Goal: Task Accomplishment & Management: Use online tool/utility

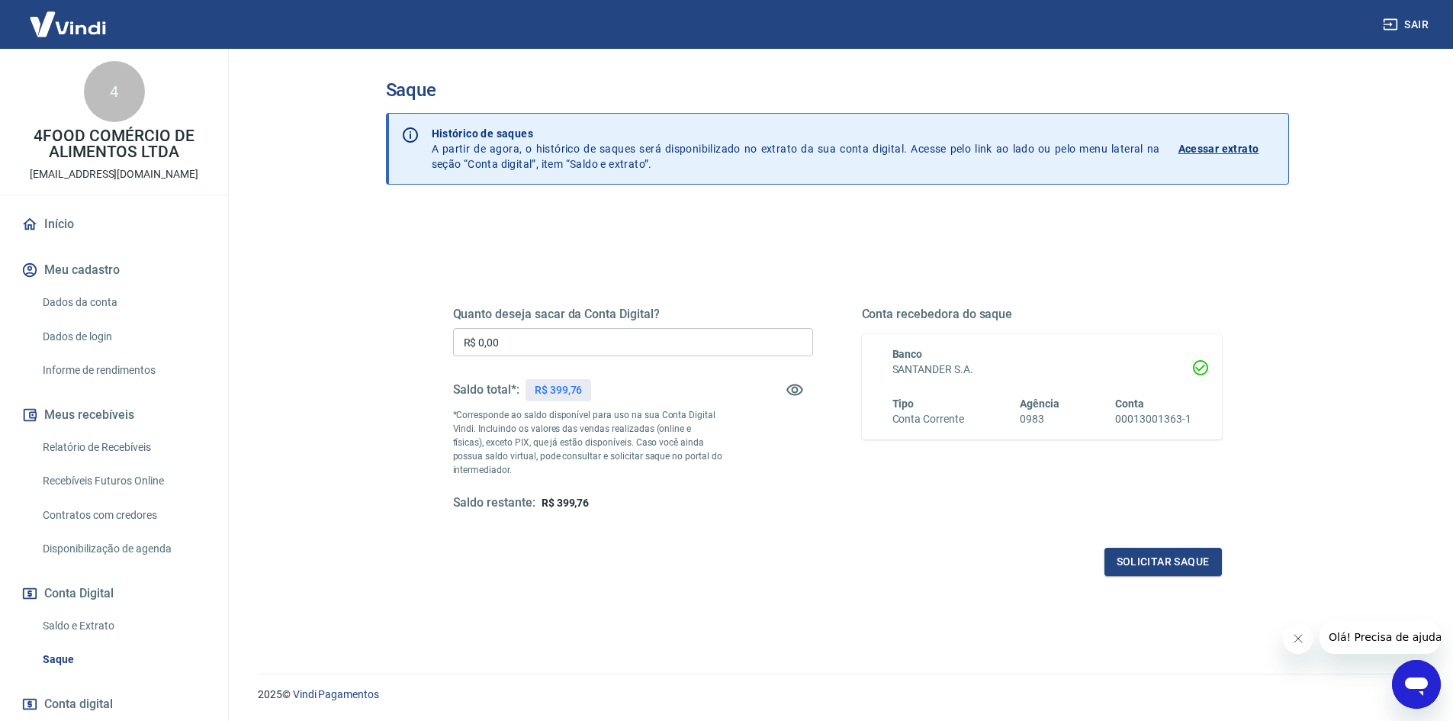
click at [616, 587] on div "Quanto deseja sacar da Conta Digital? R$ 0,00 ​ Saldo total*: R$ 399,76 *Corres…" at bounding box center [837, 416] width 805 height 355
